Goal: Task Accomplishment & Management: Manage account settings

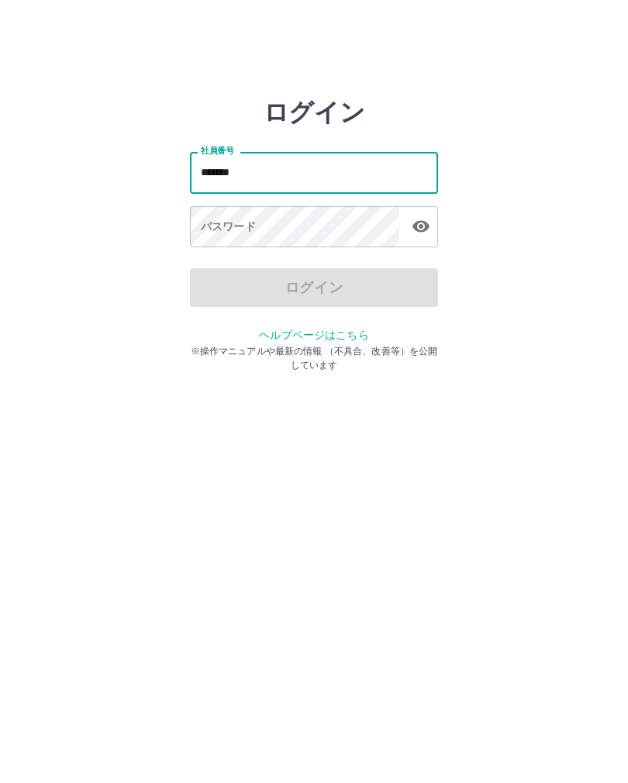
type input "*******"
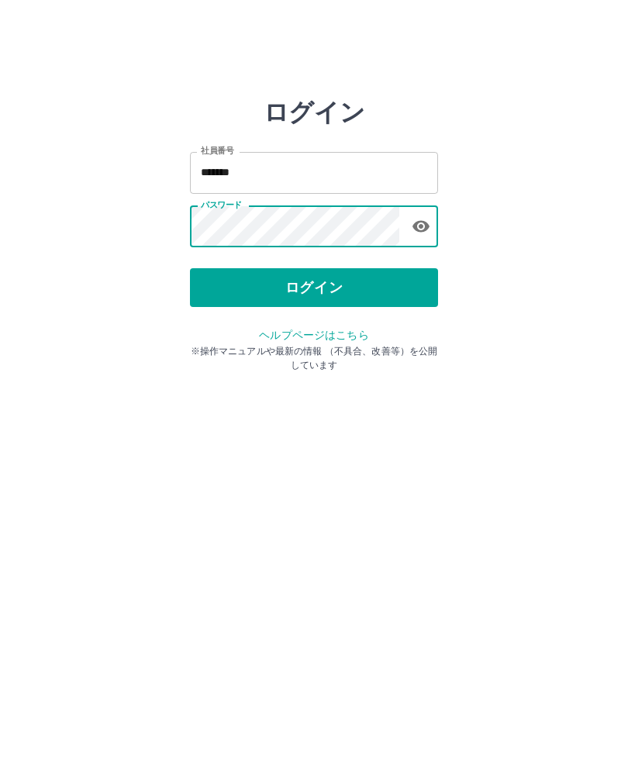
click at [324, 284] on button "ログイン" at bounding box center [314, 287] width 248 height 39
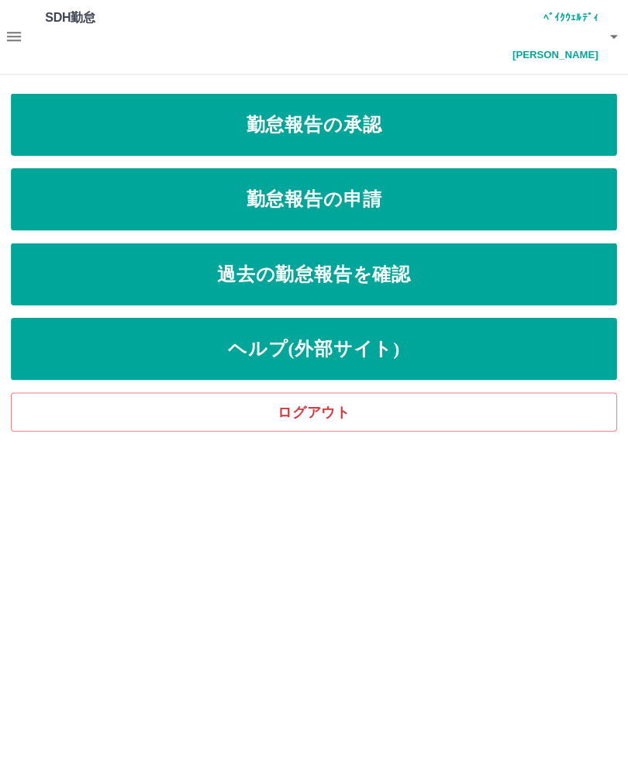
click at [0, 144] on div "SDH勤怠 ﾍﾞｲｸｳｪﾙﾃﾞｨ　[PERSON_NAME] 勤怠報告の承認 勤怠報告の申請 過去の勤怠報告を確認 ヘルプ(外部サイト) ログアウト" at bounding box center [314, 215] width 628 height 430
click at [444, 94] on link "勤怠報告の承認" at bounding box center [313, 125] width 603 height 62
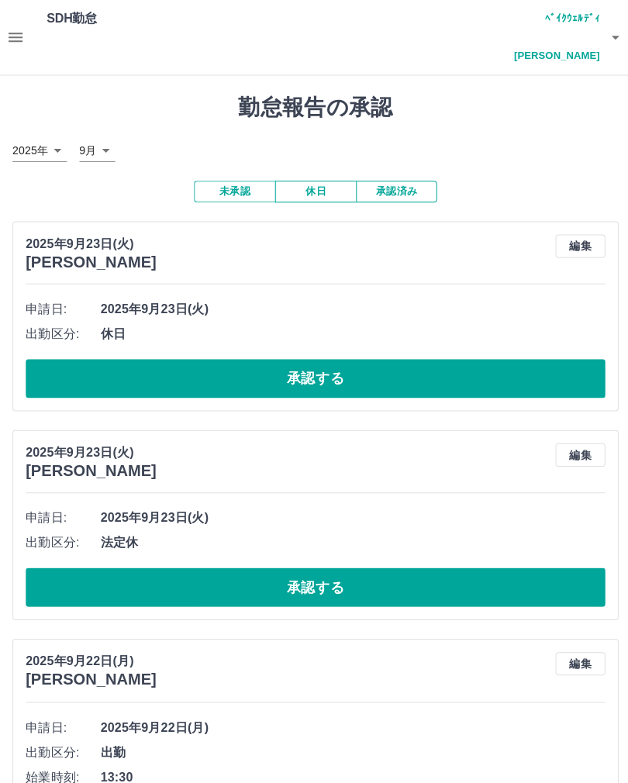
click at [410, 180] on button "承認済み" at bounding box center [394, 191] width 81 height 22
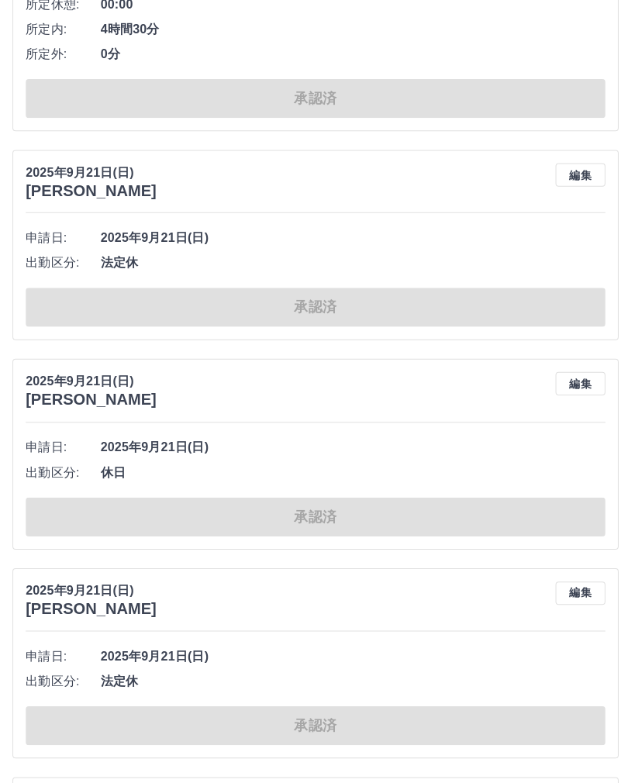
scroll to position [1797, 0]
